Goal: Transaction & Acquisition: Download file/media

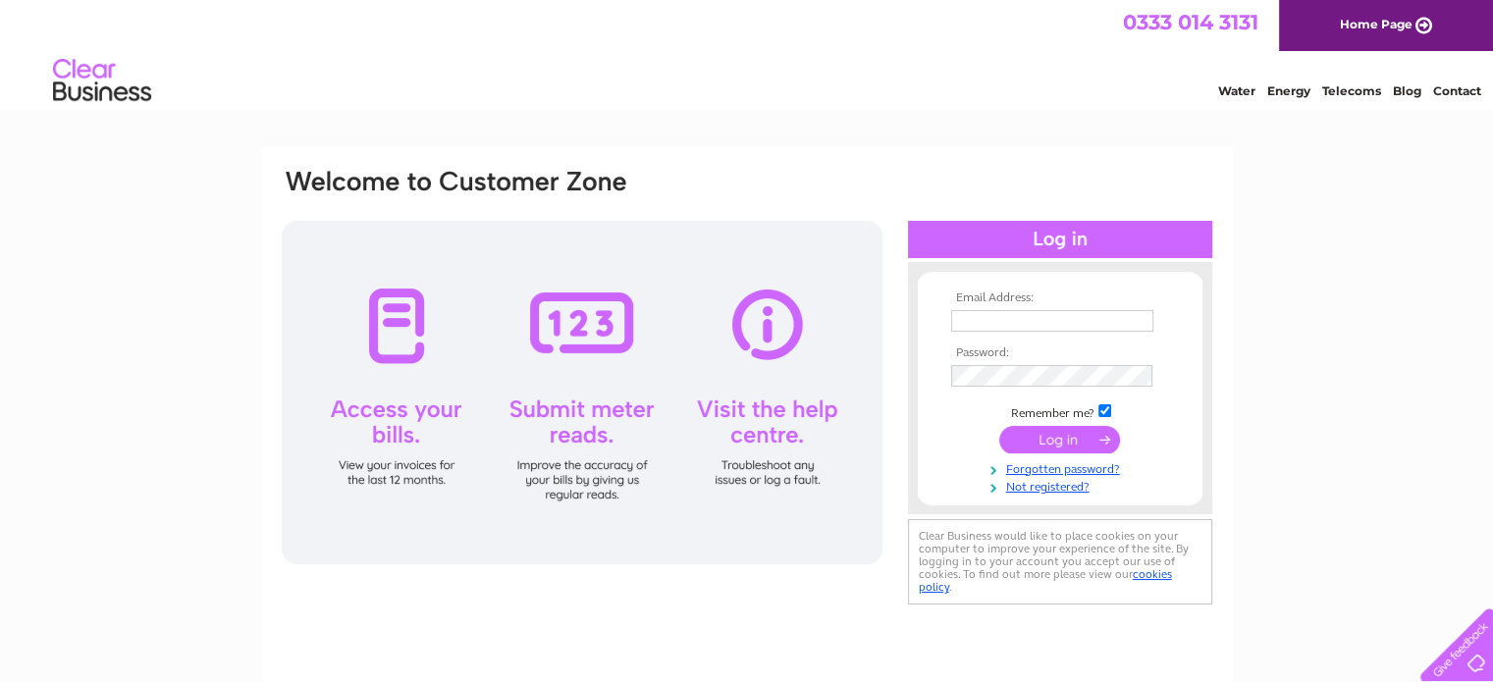
type input "info@douglasdickson.co.uk"
click at [1085, 445] on input "submit" at bounding box center [1059, 439] width 121 height 27
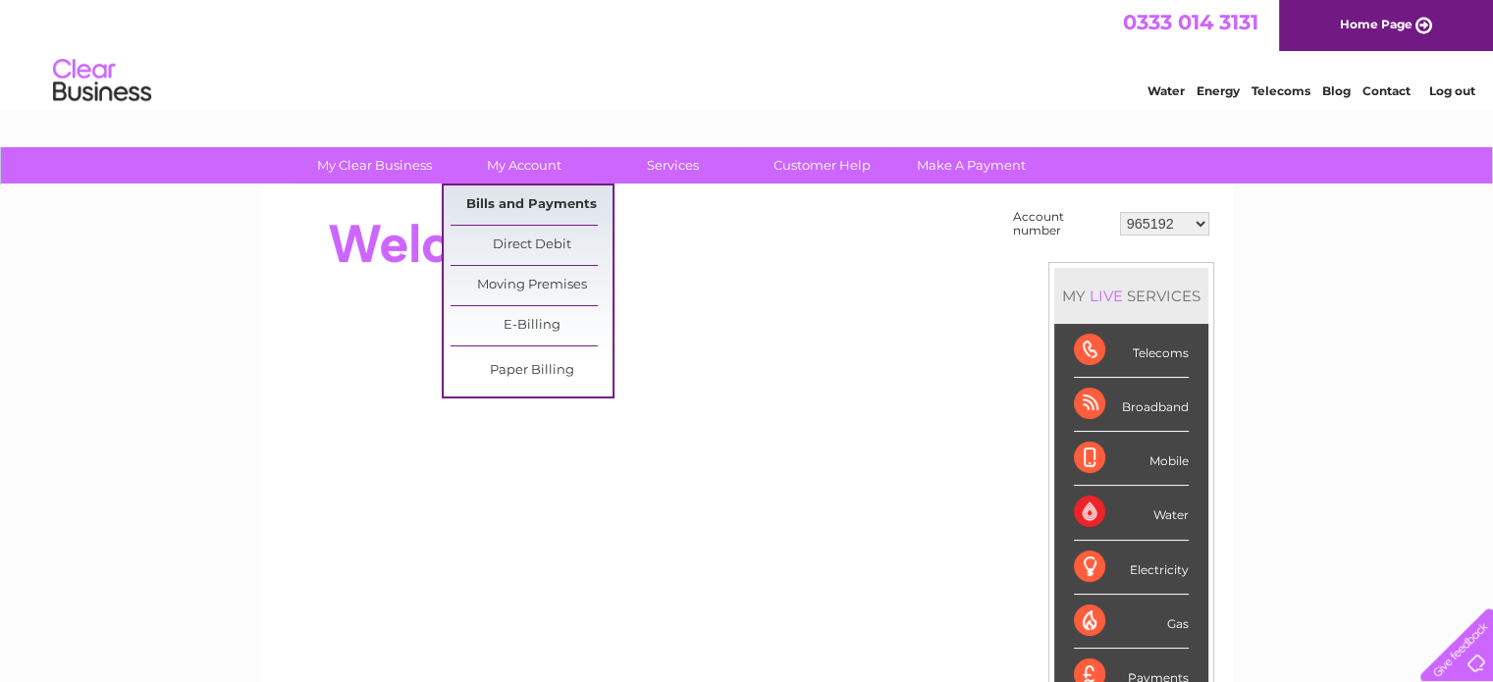
click at [558, 216] on link "Bills and Payments" at bounding box center [532, 205] width 162 height 39
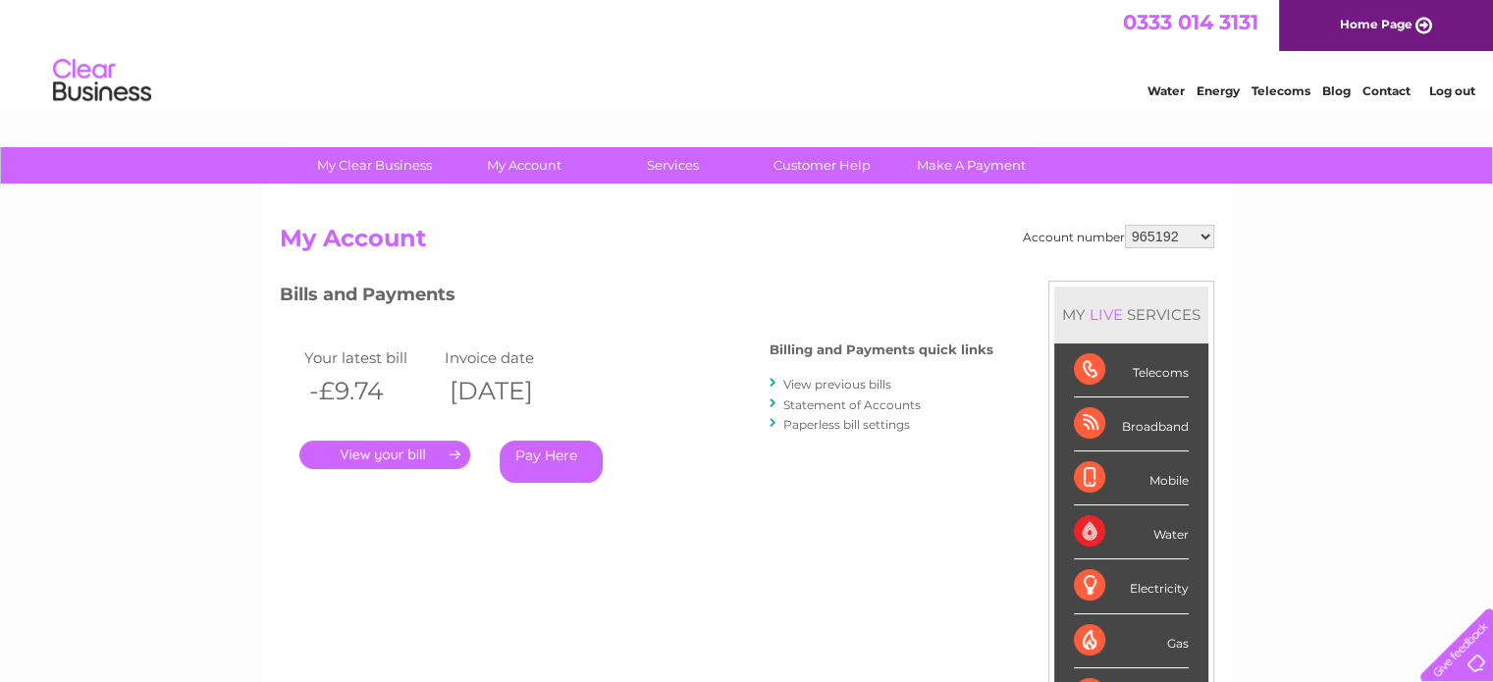
click at [1151, 234] on select "965192 965193 966655 966660 966661 971377 976181 996293 1122677 1124276 1127927…" at bounding box center [1169, 237] width 89 height 24
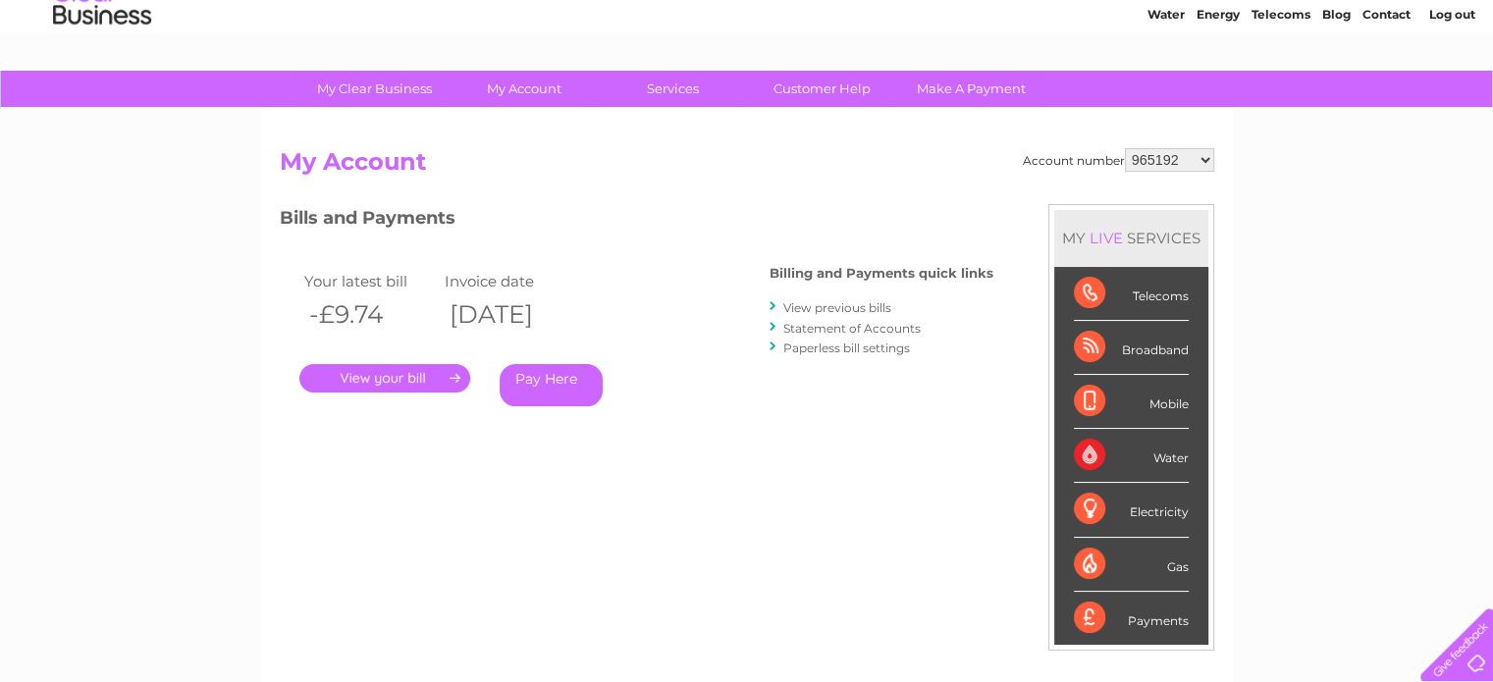
scroll to position [98, 0]
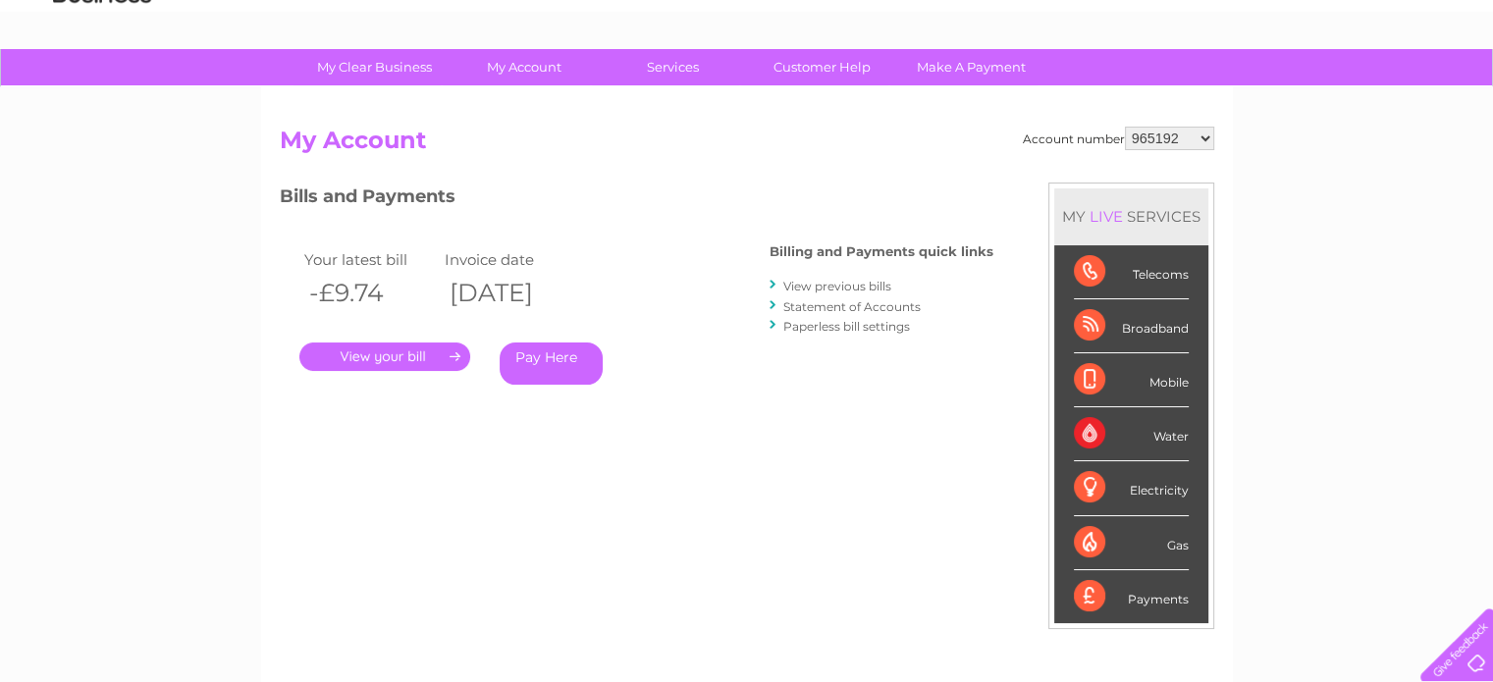
click at [1203, 136] on select "965192 965193 966655 966660 966661 971377 976181 996293 1122677 1124276 1127927…" at bounding box center [1169, 139] width 89 height 24
select select "1143137"
click at [1125, 127] on select "965192 965193 966655 966660 966661 971377 976181 996293 1122677 1124276 1127927…" at bounding box center [1169, 139] width 89 height 24
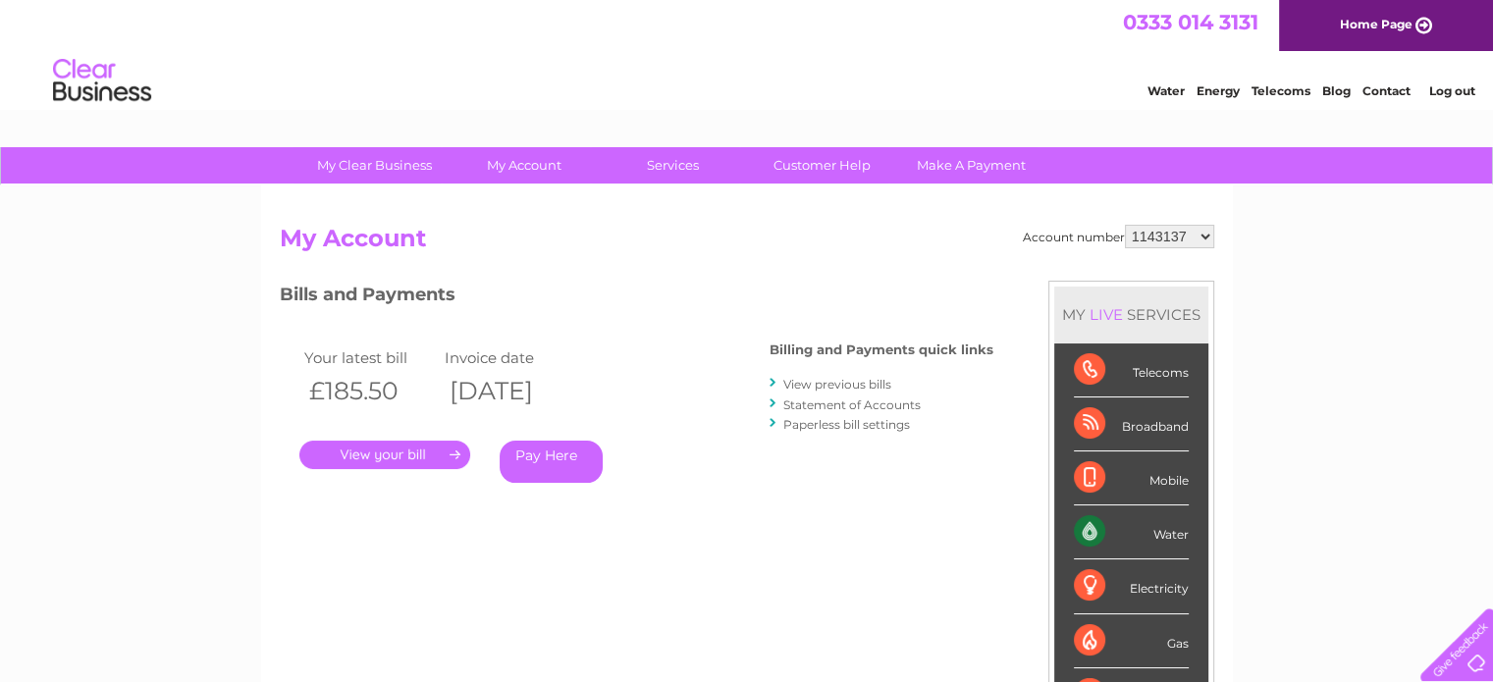
click at [431, 451] on link "." at bounding box center [384, 455] width 171 height 28
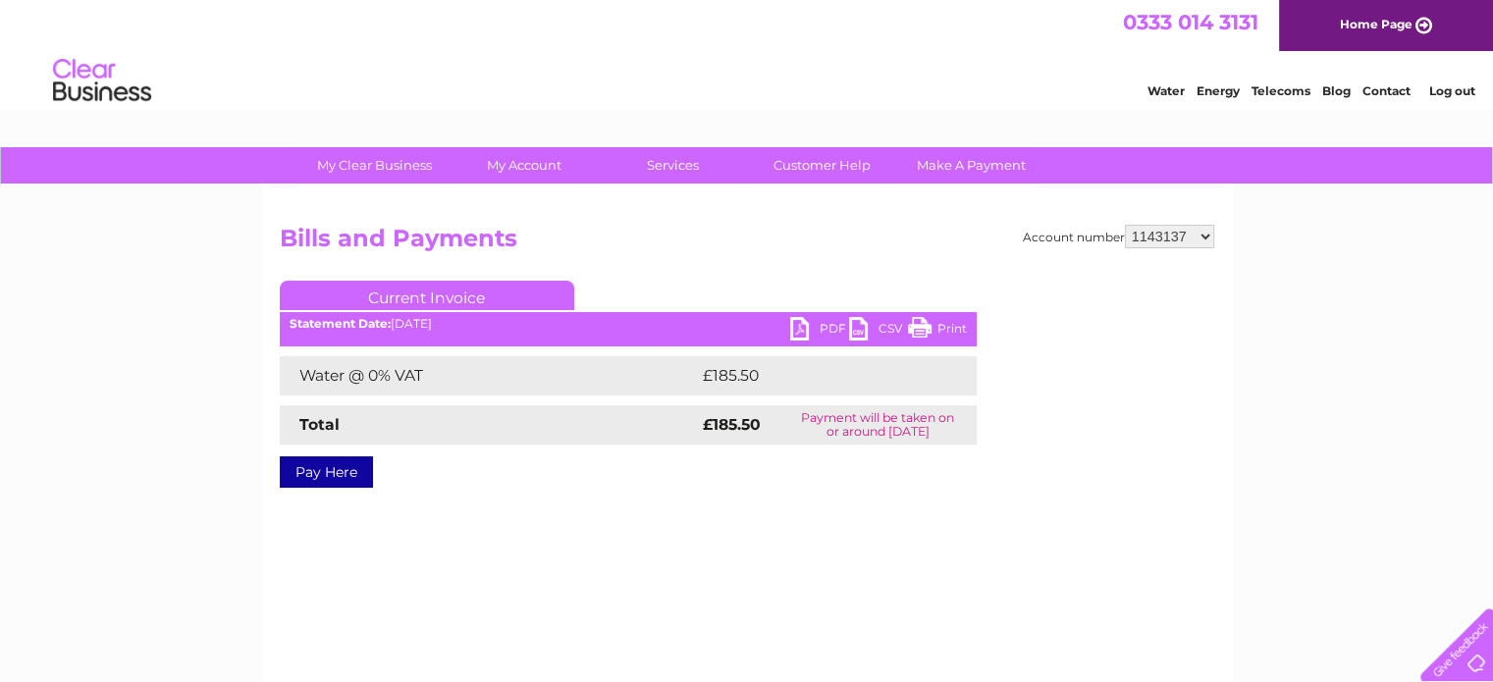
click at [800, 323] on link "PDF" at bounding box center [819, 331] width 59 height 28
